Goal: Information Seeking & Learning: Learn about a topic

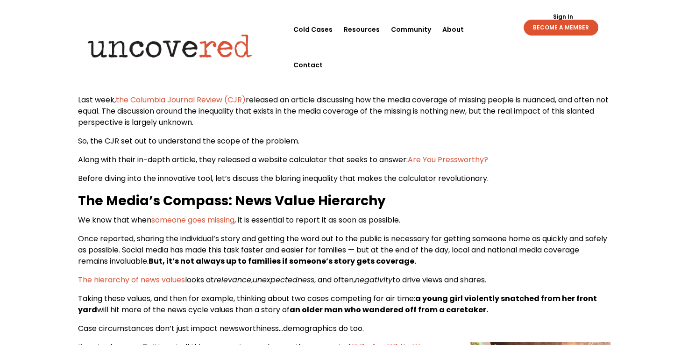
scroll to position [374, 0]
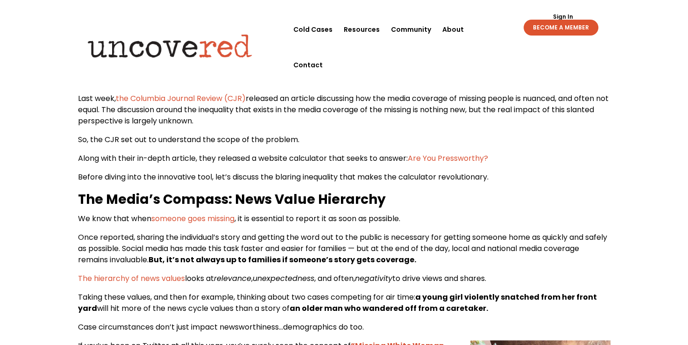
click at [212, 218] on span "someone goes missing" at bounding box center [192, 218] width 83 height 11
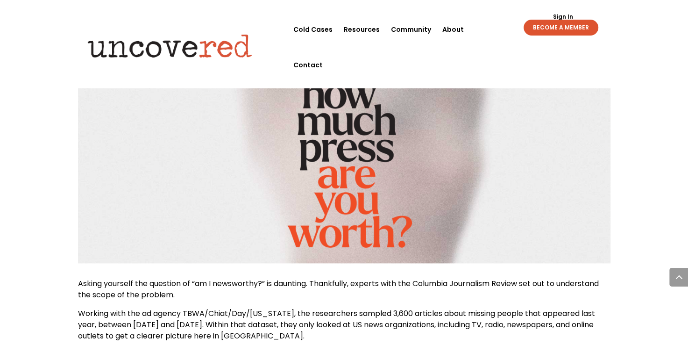
scroll to position [934, 0]
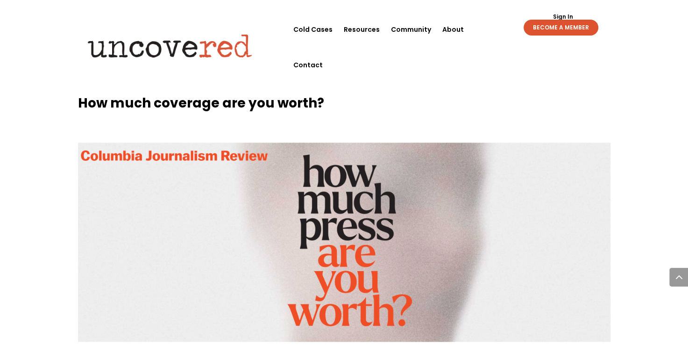
click at [344, 266] on img at bounding box center [344, 241] width 532 height 199
click at [189, 155] on img at bounding box center [344, 241] width 532 height 199
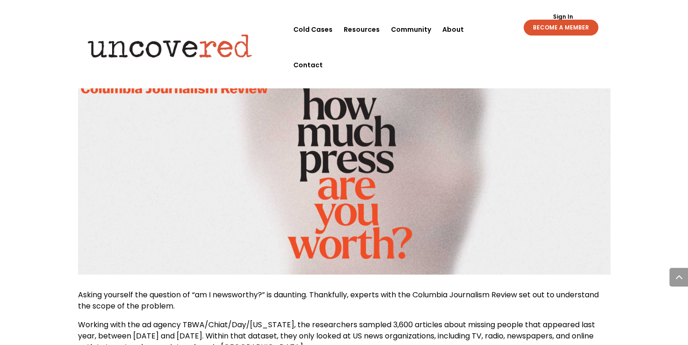
scroll to position [1121, 0]
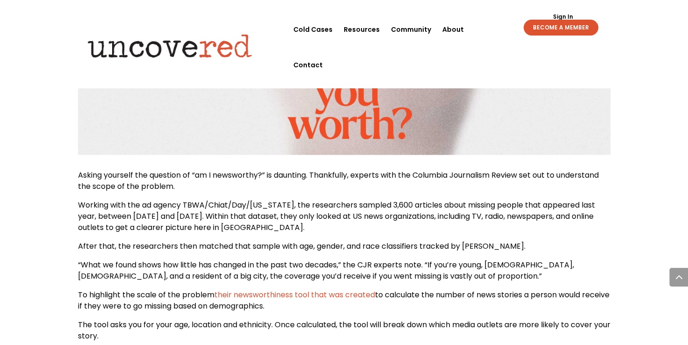
click at [305, 292] on span "their newsworthiness tool that was created" at bounding box center [294, 294] width 161 height 11
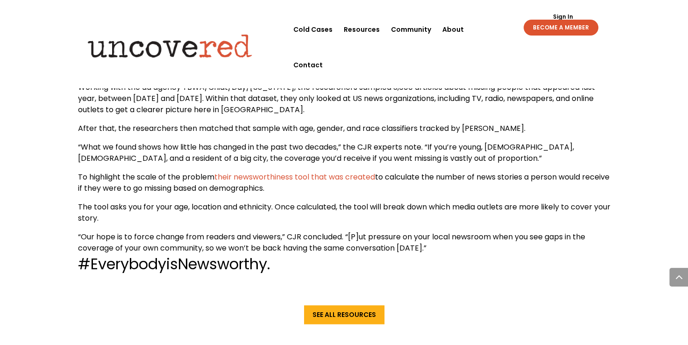
scroll to position [1261, 0]
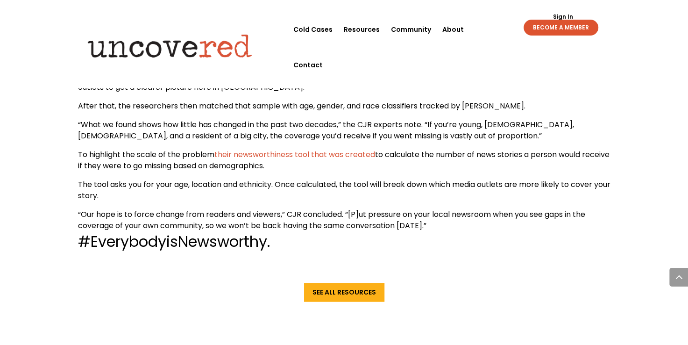
click at [334, 155] on span "their newsworthiness tool that was created" at bounding box center [294, 154] width 161 height 11
